Goal: Use online tool/utility

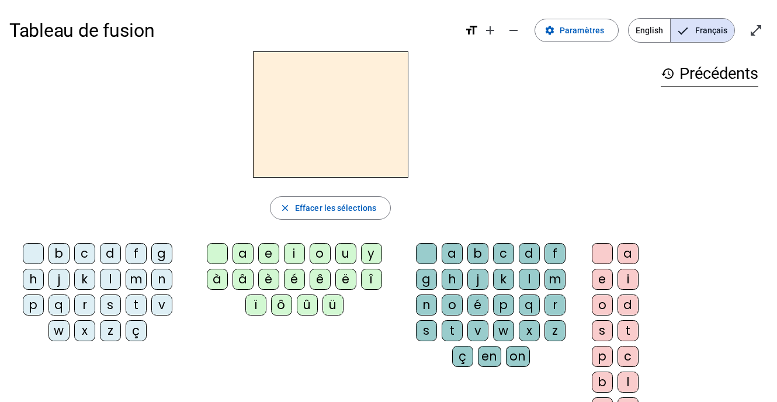
click at [139, 277] on div "m" at bounding box center [136, 279] width 21 height 21
click at [321, 256] on div "o" at bounding box center [320, 253] width 21 height 21
click at [451, 329] on div "t" at bounding box center [452, 330] width 21 height 21
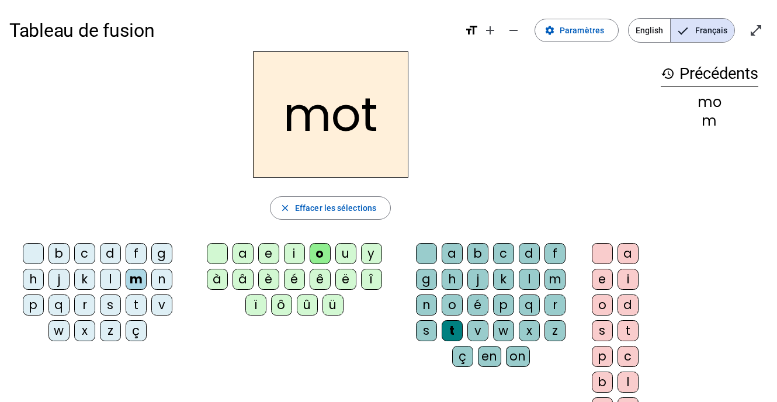
click at [300, 123] on h2 "mot" at bounding box center [330, 114] width 155 height 126
click at [61, 306] on div "q" at bounding box center [58, 304] width 21 height 21
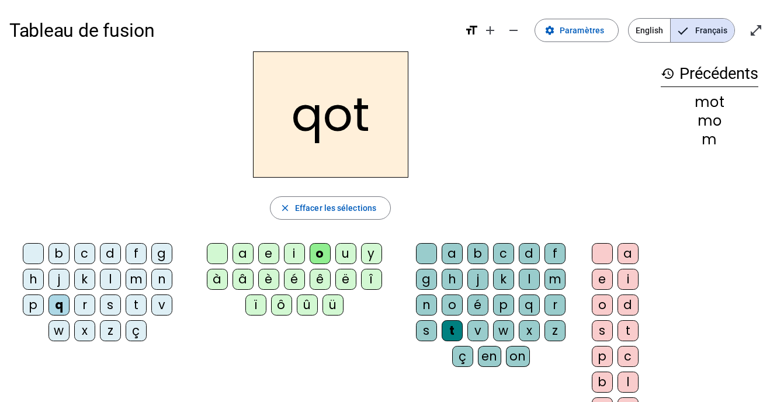
click at [715, 74] on h3 "history Précédents" at bounding box center [710, 74] width 98 height 26
click at [670, 75] on mat-icon "history" at bounding box center [668, 74] width 14 height 14
click at [37, 307] on div "p" at bounding box center [33, 304] width 21 height 21
click at [110, 279] on div "l" at bounding box center [110, 279] width 21 height 21
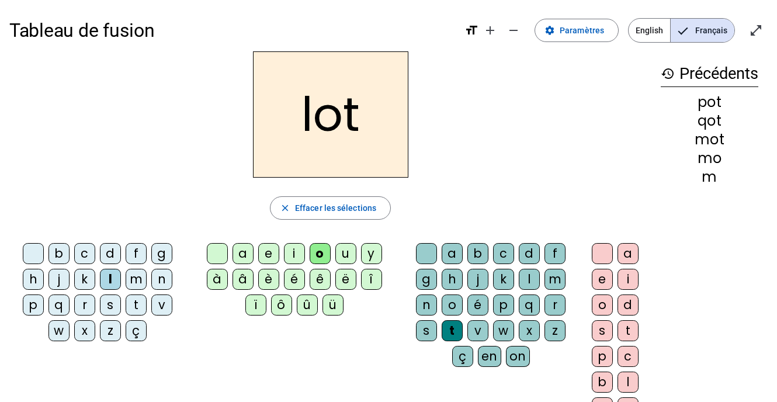
click at [83, 308] on div "r" at bounding box center [84, 304] width 21 height 21
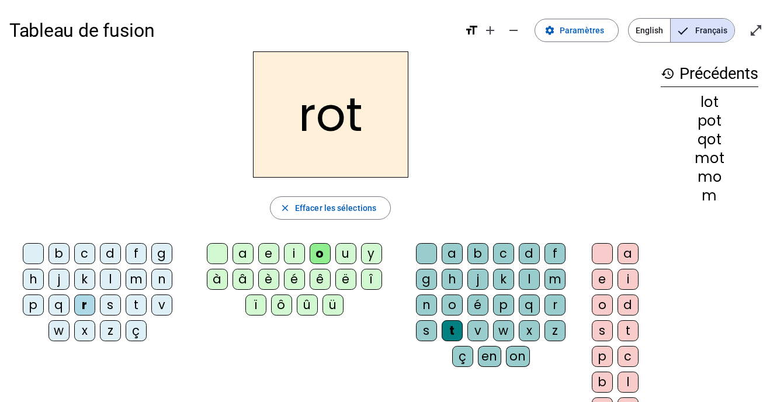
click at [244, 252] on div "a" at bounding box center [242, 253] width 21 height 21
click at [295, 256] on div "i" at bounding box center [294, 253] width 21 height 21
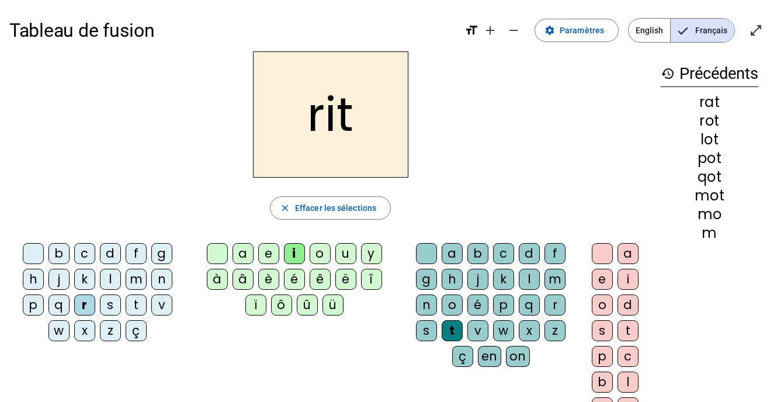
click at [159, 308] on div "v" at bounding box center [161, 304] width 21 height 21
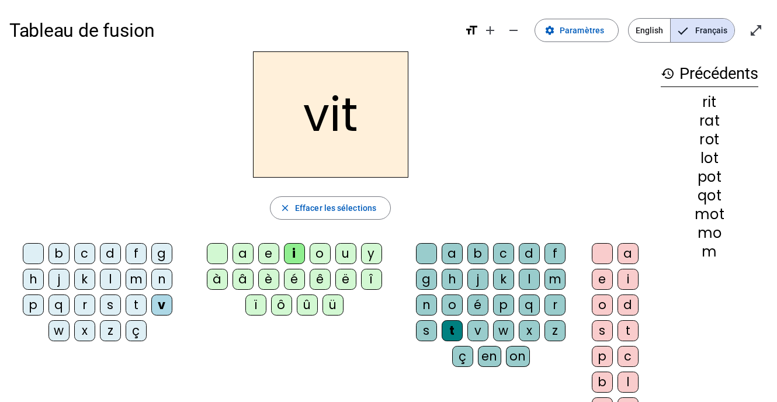
click at [138, 283] on div "m" at bounding box center [136, 279] width 21 height 21
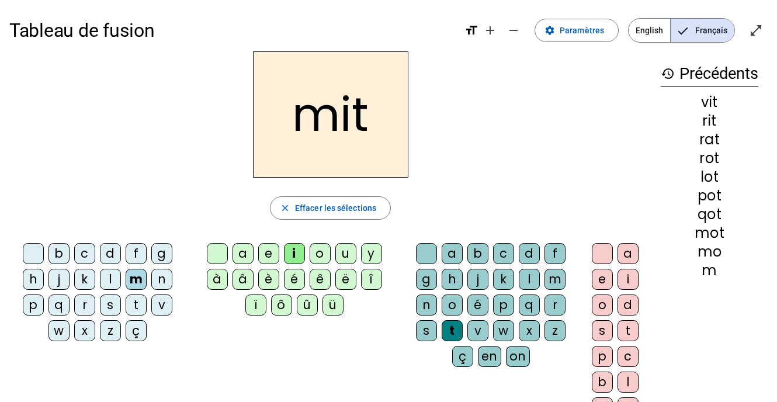
click at [109, 258] on div "d" at bounding box center [110, 253] width 21 height 21
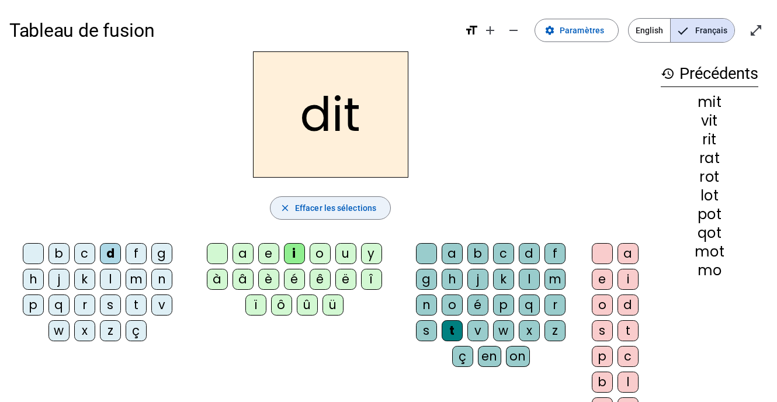
click at [352, 213] on span "Effacer les sélections" at bounding box center [335, 208] width 81 height 14
